Goal: Information Seeking & Learning: Learn about a topic

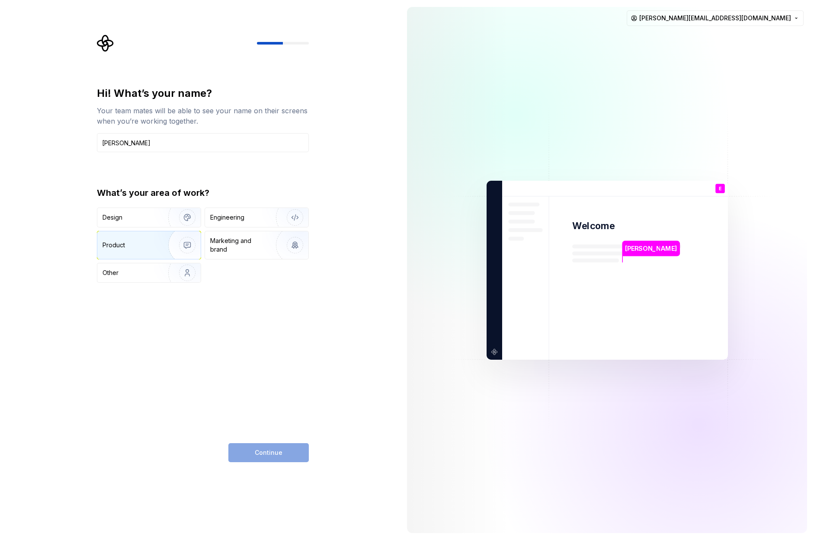
type input "Eric Thompson"
click at [124, 244] on div "Product" at bounding box center [113, 245] width 22 height 9
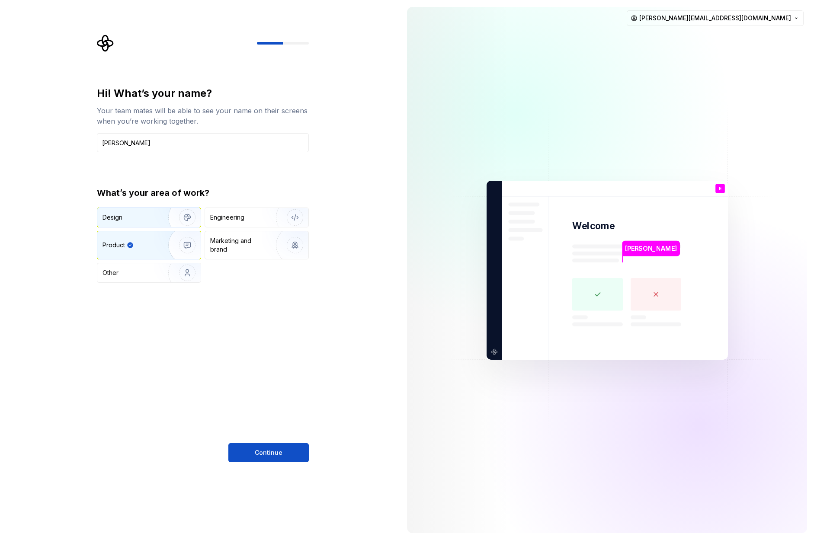
click at [151, 218] on div "Design" at bounding box center [129, 217] width 54 height 9
click at [151, 253] on div "Product" at bounding box center [148, 245] width 103 height 28
click at [135, 208] on div "Design" at bounding box center [148, 217] width 103 height 19
click at [144, 239] on div "Product" at bounding box center [148, 245] width 103 height 28
click at [268, 236] on img "button" at bounding box center [289, 245] width 55 height 58
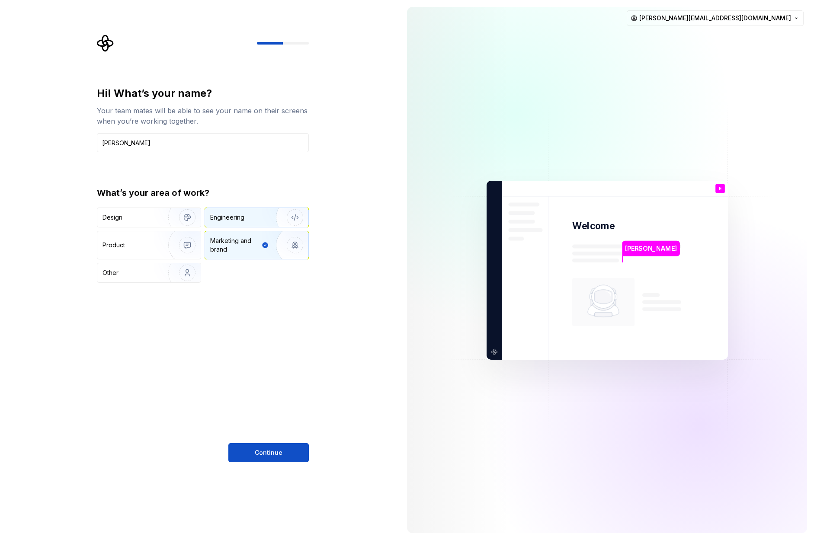
click at [261, 221] on div "Engineering" at bounding box center [244, 217] width 69 height 9
click at [173, 243] on img "button" at bounding box center [181, 245] width 55 height 58
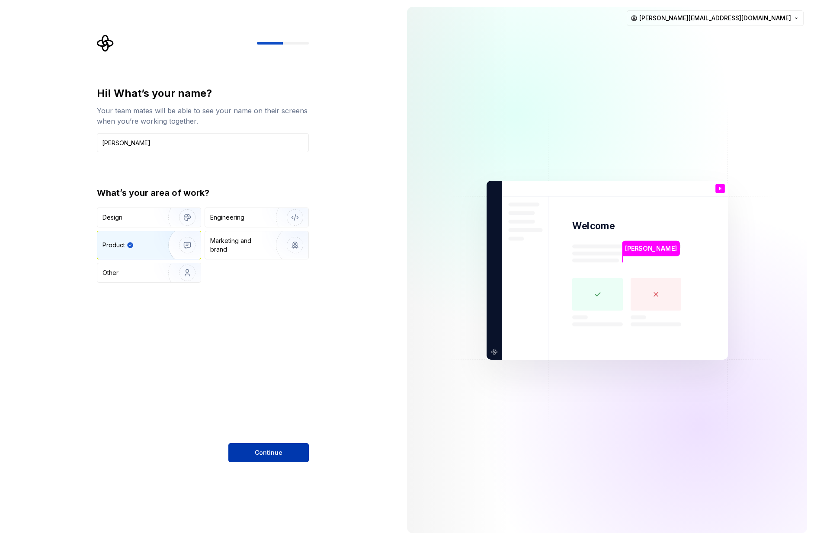
click at [275, 446] on button "Continue" at bounding box center [268, 452] width 80 height 19
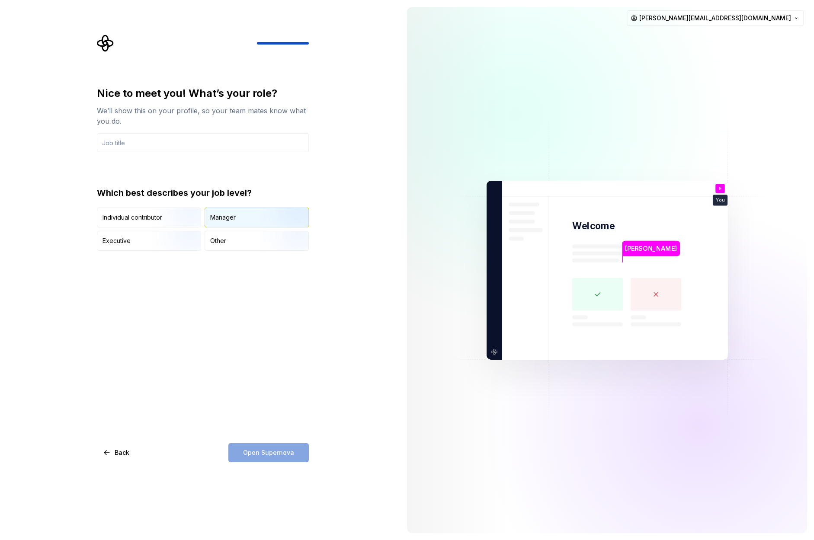
click at [242, 208] on button "Manager" at bounding box center [257, 218] width 104 height 20
click at [181, 147] on input "text" at bounding box center [203, 142] width 212 height 19
click at [278, 459] on button "Open Supernova" at bounding box center [268, 452] width 80 height 19
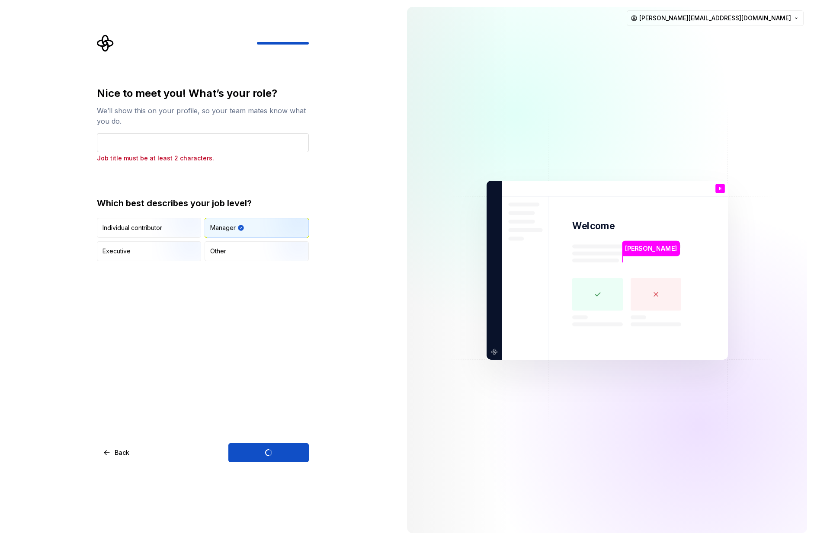
click at [195, 149] on input "text" at bounding box center [203, 142] width 212 height 19
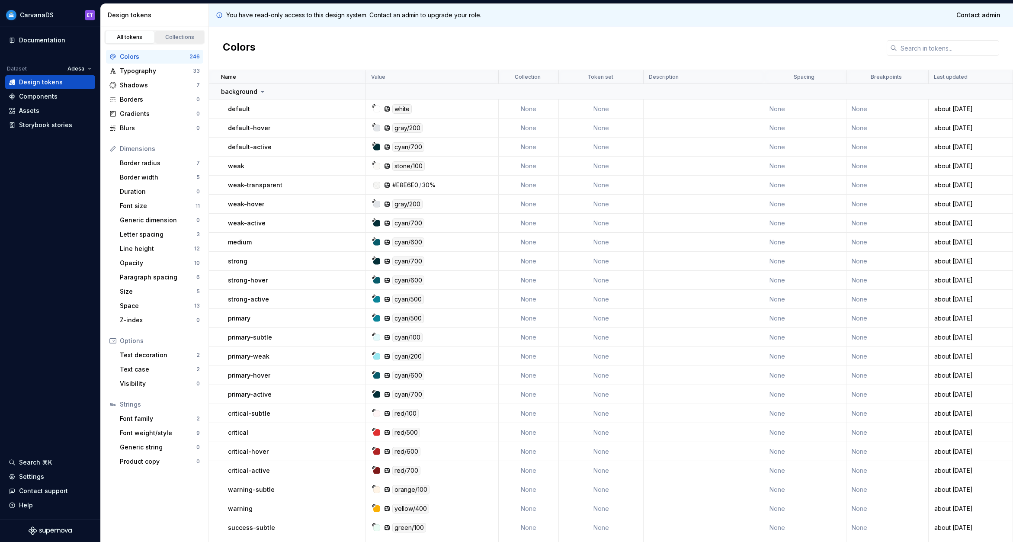
click at [169, 35] on div "Collections" at bounding box center [179, 37] width 43 height 7
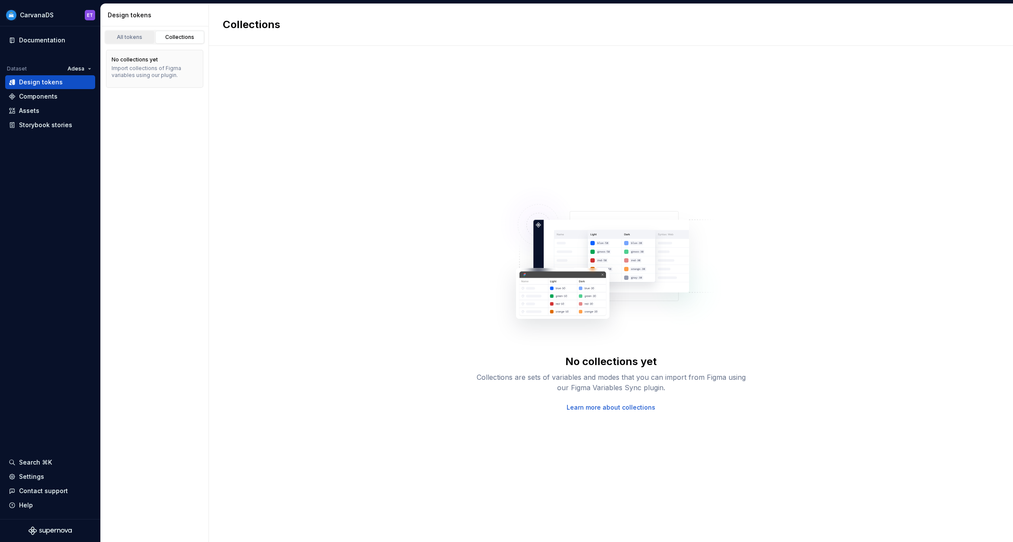
click at [121, 38] on div "All tokens" at bounding box center [129, 37] width 43 height 7
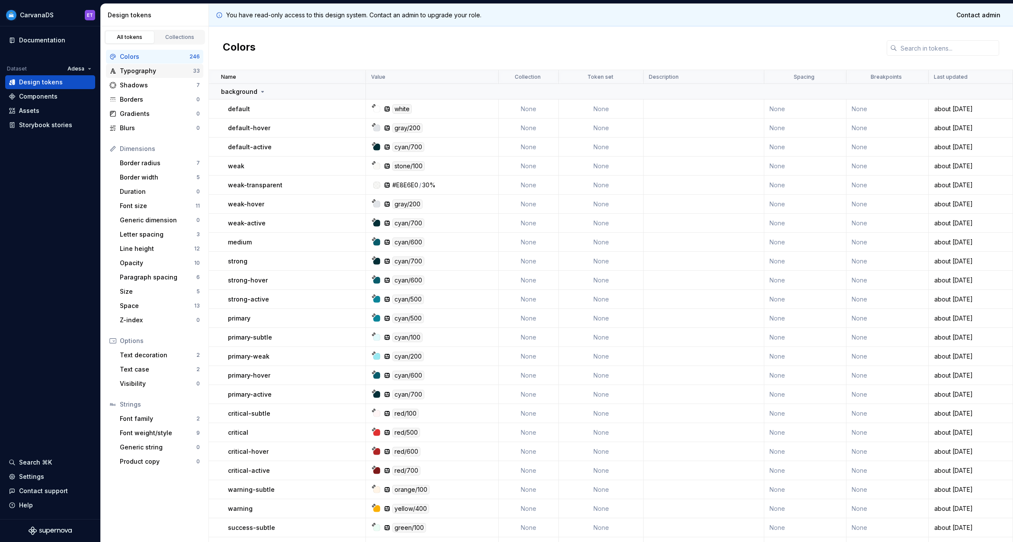
click at [166, 72] on div "Typography" at bounding box center [156, 71] width 73 height 9
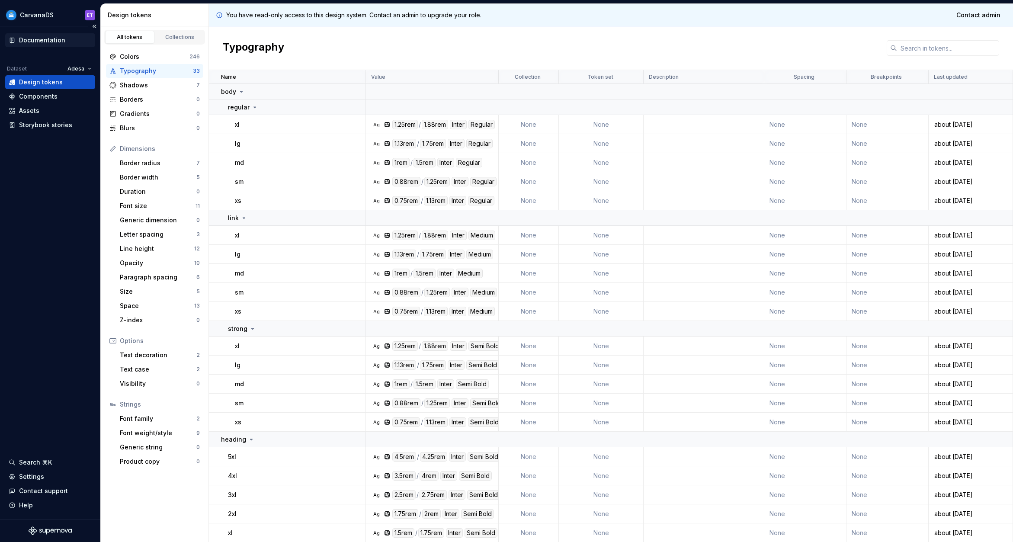
click at [32, 41] on div "Documentation" at bounding box center [42, 40] width 46 height 9
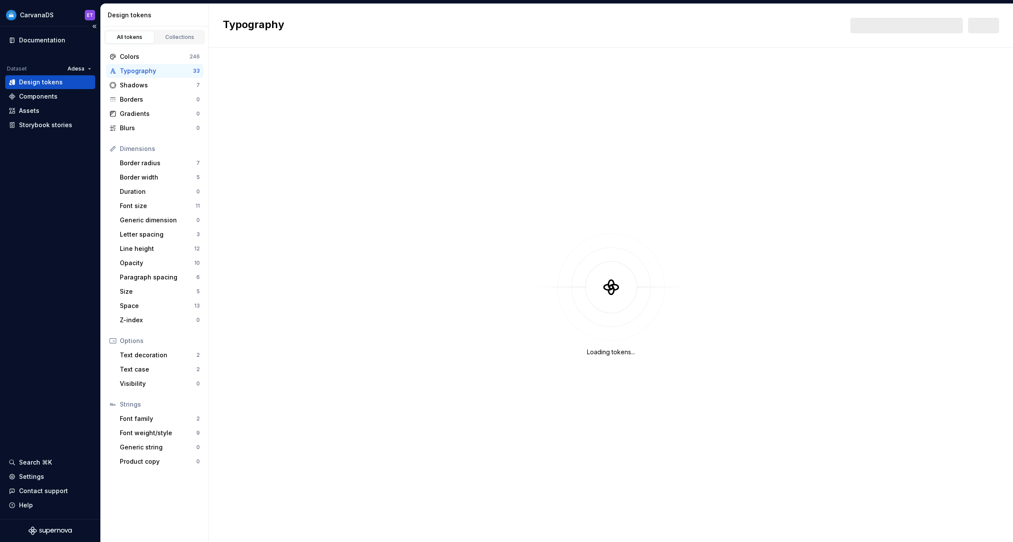
click at [51, 240] on div "Documentation Dataset Adesa Design tokens Components Assets Storybook stories S…" at bounding box center [50, 272] width 100 height 493
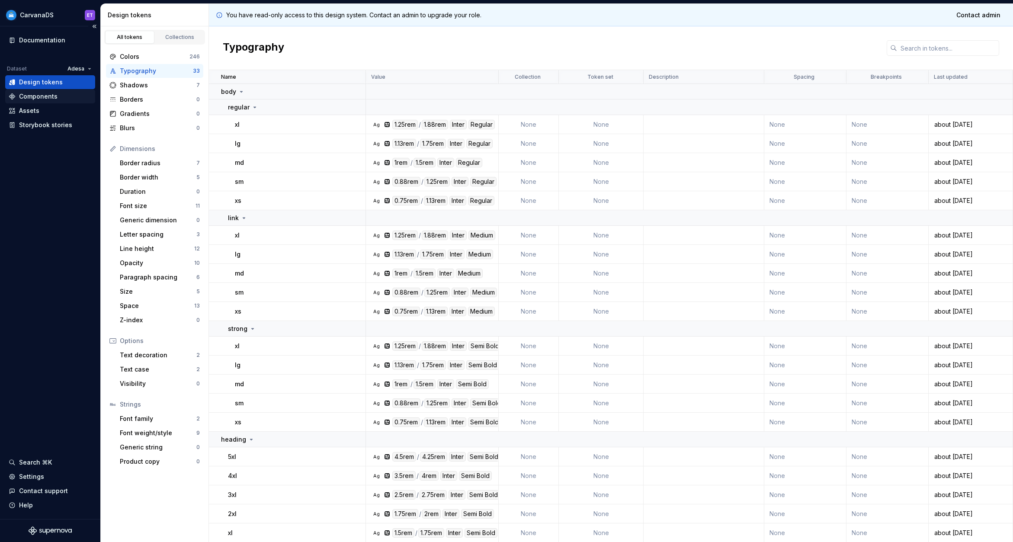
click at [52, 98] on div "Components" at bounding box center [38, 96] width 38 height 9
